Goal: Transaction & Acquisition: Download file/media

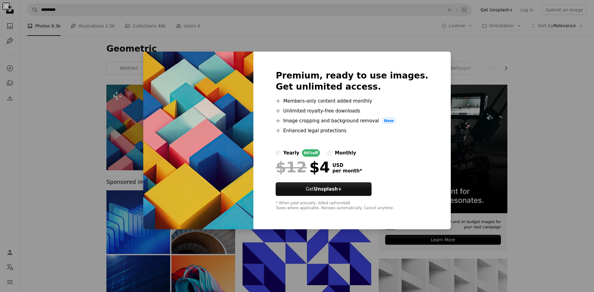
click at [484, 89] on div "An X shape Premium, ready to use images. Get unlimited access. A plus sign Memb…" at bounding box center [297, 146] width 594 height 292
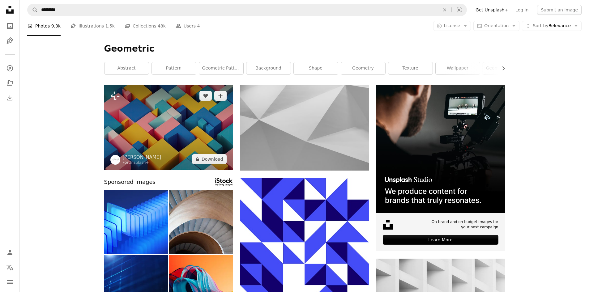
click at [202, 117] on img at bounding box center [168, 128] width 129 height 86
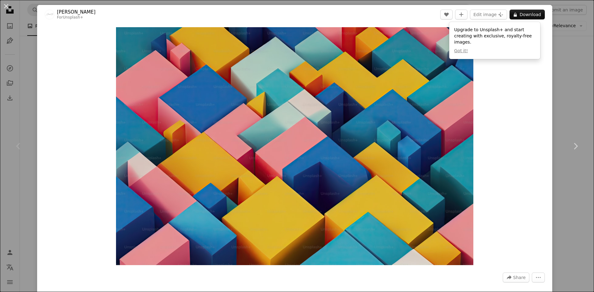
click at [556, 28] on div "An X shape Chevron left Chevron right Alexander Mils For Unsplash+ A heart A pl…" at bounding box center [297, 146] width 594 height 292
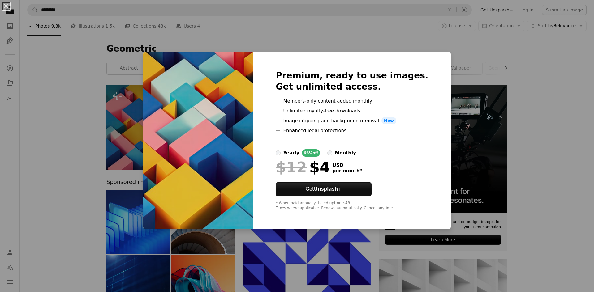
click at [497, 101] on dialog "An X shape Premium, ready to use images. Get unlimited access. A plus sign Memb…" at bounding box center [297, 146] width 594 height 292
click at [480, 101] on div "An X shape Premium, ready to use images. Get unlimited access. A plus sign Memb…" at bounding box center [297, 146] width 594 height 292
click at [480, 101] on img at bounding box center [443, 149] width 129 height 129
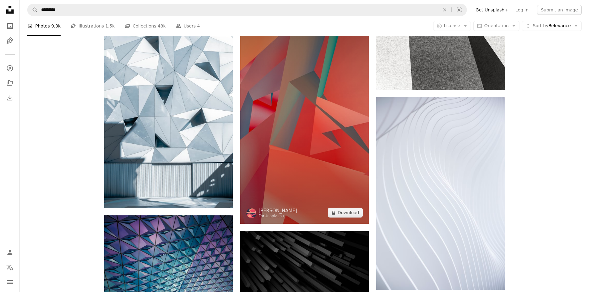
scroll to position [588, 0]
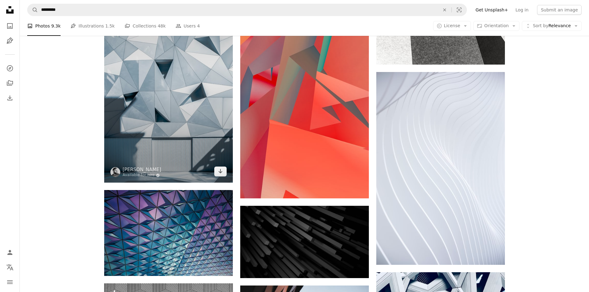
click at [177, 129] on img at bounding box center [168, 76] width 129 height 214
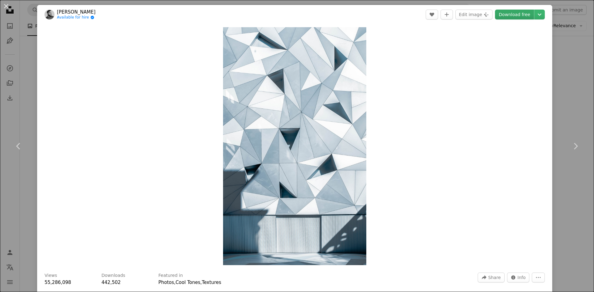
click at [520, 13] on link "Download free" at bounding box center [514, 15] width 39 height 10
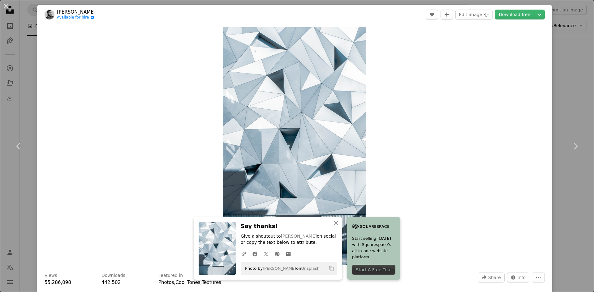
click at [560, 79] on div "An X shape Chevron left Chevron right [PERSON_NAME] Available for hire A checkm…" at bounding box center [297, 146] width 594 height 292
click at [560, 79] on div "Plus sign for Unsplash+ A heart A plus sign [PERSON_NAME] For Unsplash+ A lock …" at bounding box center [307, 124] width 574 height 1254
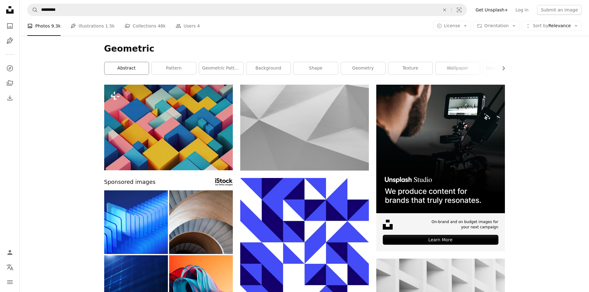
click at [135, 67] on link "abstract" at bounding box center [127, 68] width 44 height 12
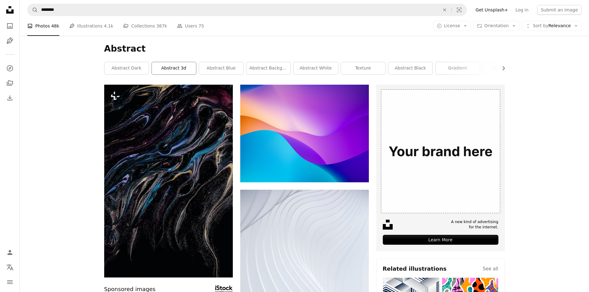
click at [187, 64] on link "abstract 3d" at bounding box center [174, 68] width 44 height 12
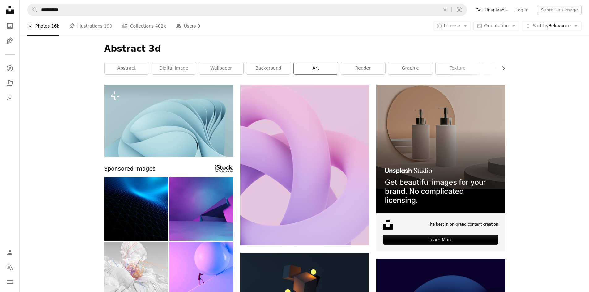
click at [321, 71] on link "art" at bounding box center [316, 68] width 44 height 12
